Goal: Task Accomplishment & Management: Use online tool/utility

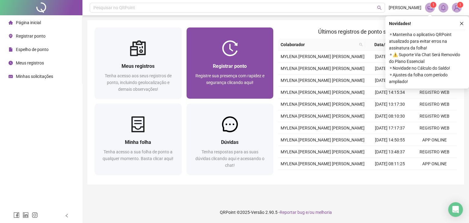
drag, startPoint x: 0, startPoint y: 0, endPoint x: 252, endPoint y: 89, distance: 266.9
click at [252, 89] on div "Registre sua presença com rapidez e segurança clicando aqui!" at bounding box center [230, 82] width 72 height 20
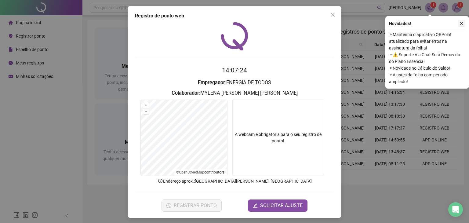
click at [463, 24] on icon "close" at bounding box center [462, 23] width 4 height 4
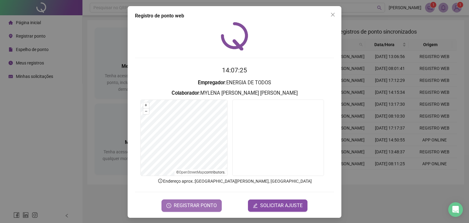
click at [202, 203] on span "REGISTRAR PONTO" at bounding box center [195, 205] width 43 height 7
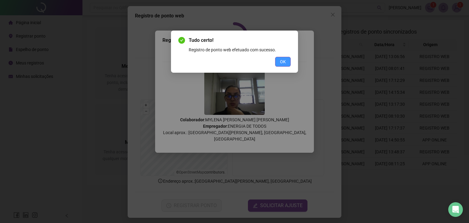
click at [281, 64] on span "OK" at bounding box center [283, 61] width 6 height 7
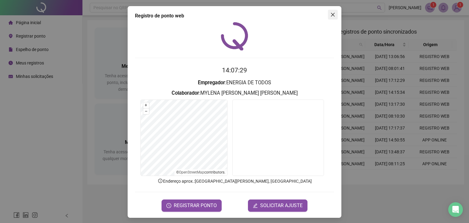
click at [329, 17] on button "Close" at bounding box center [333, 15] width 10 height 10
